Goal: Find specific page/section: Find specific page/section

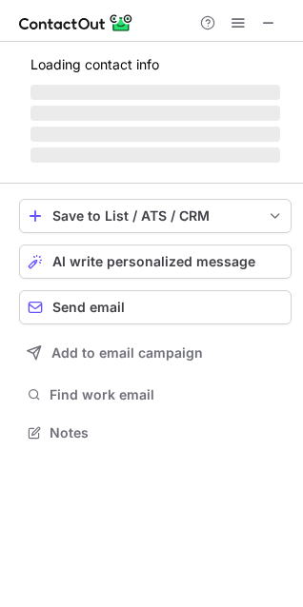
scroll to position [462, 303]
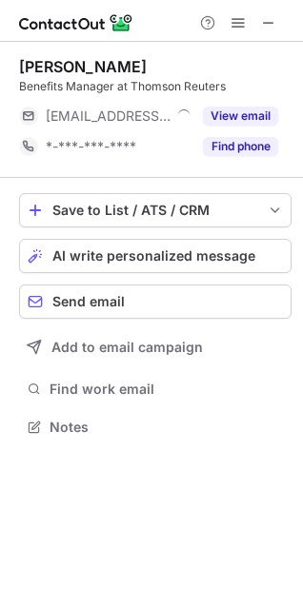
scroll to position [414, 303]
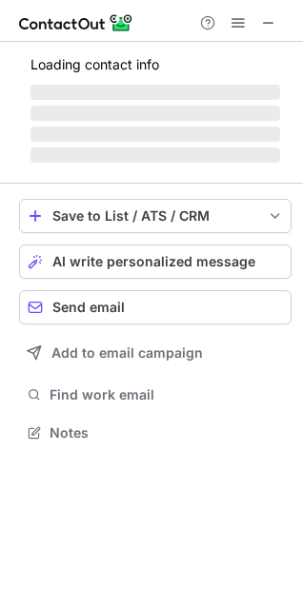
scroll to position [475, 303]
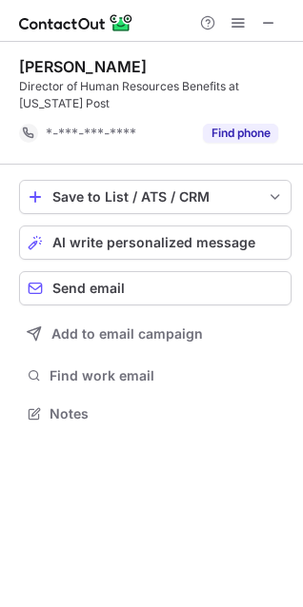
scroll to position [401, 303]
click at [270, 16] on span at bounding box center [268, 22] width 15 height 15
